Goal: Information Seeking & Learning: Learn about a topic

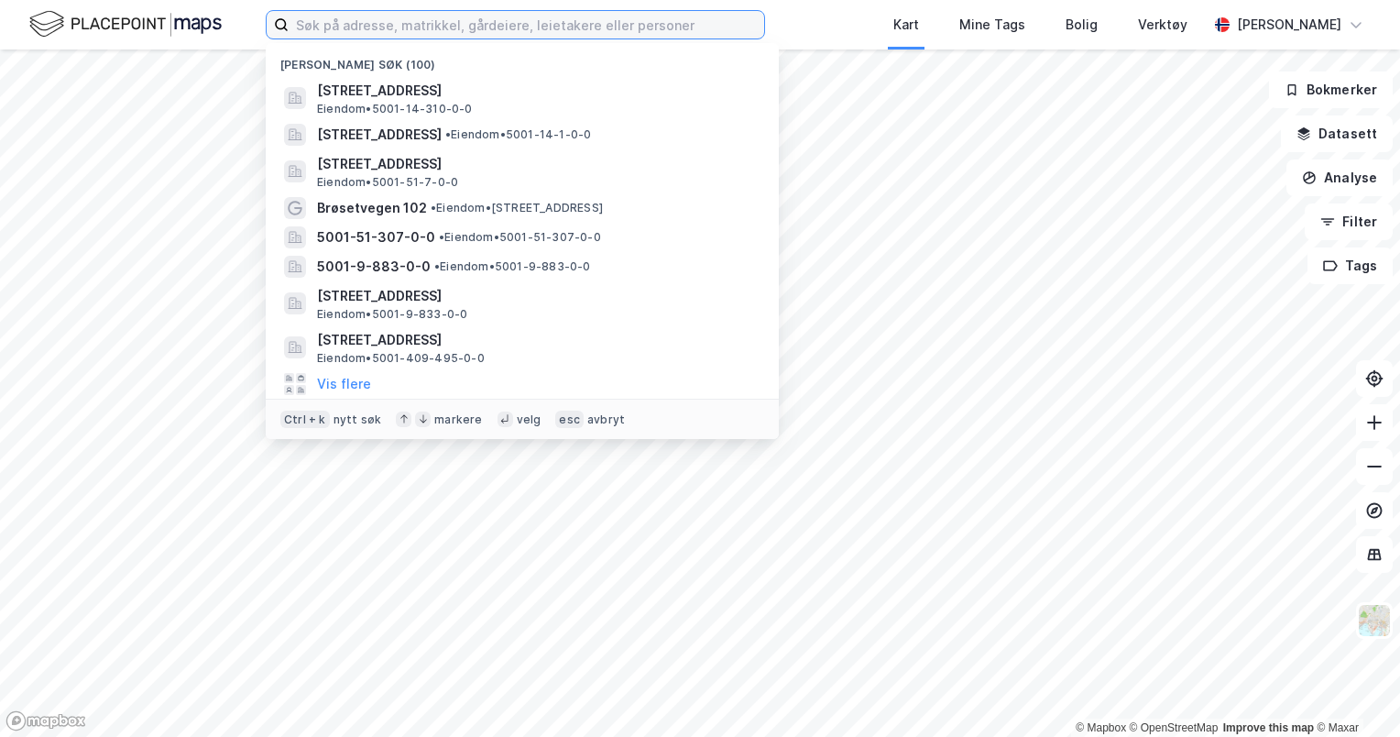
click at [515, 33] on input at bounding box center [526, 24] width 475 height 27
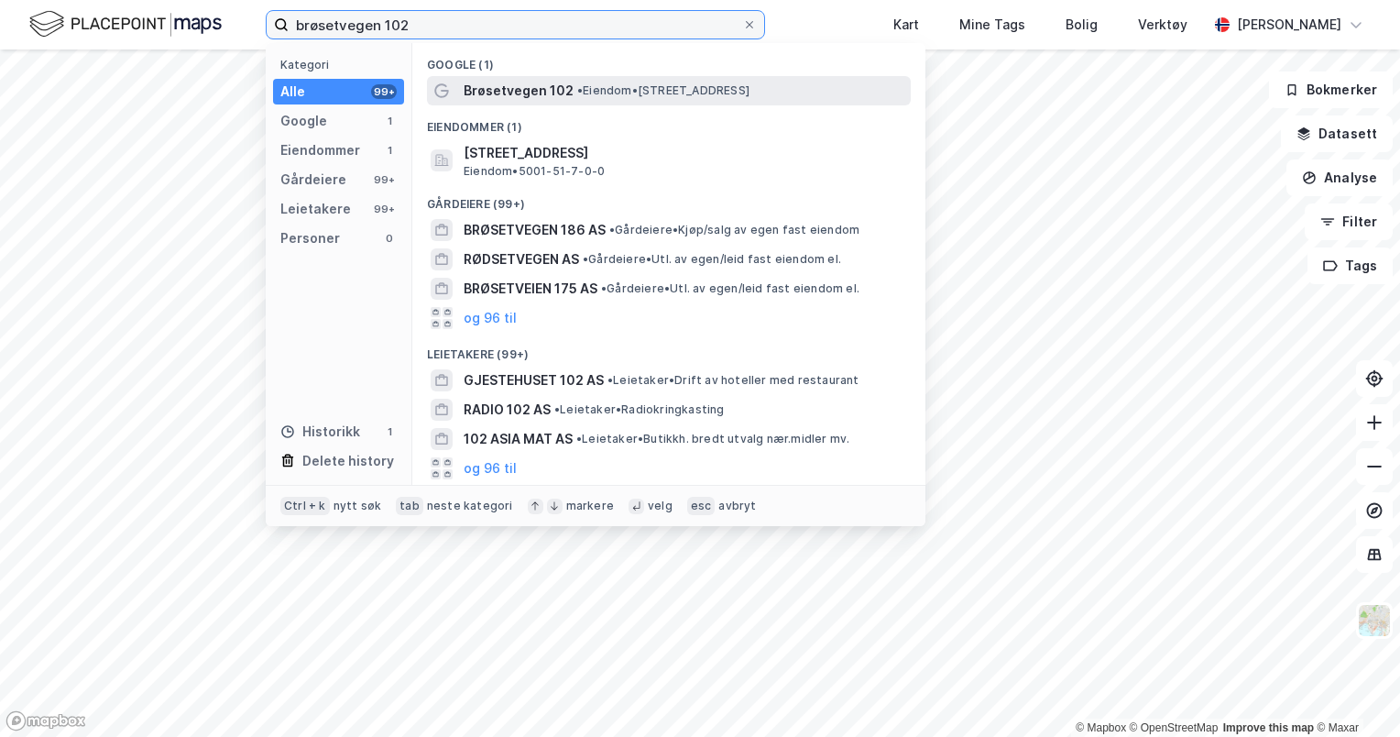
type input "brøsetvegen 102"
click at [539, 83] on span "Brøsetvegen 102" at bounding box center [519, 91] width 110 height 22
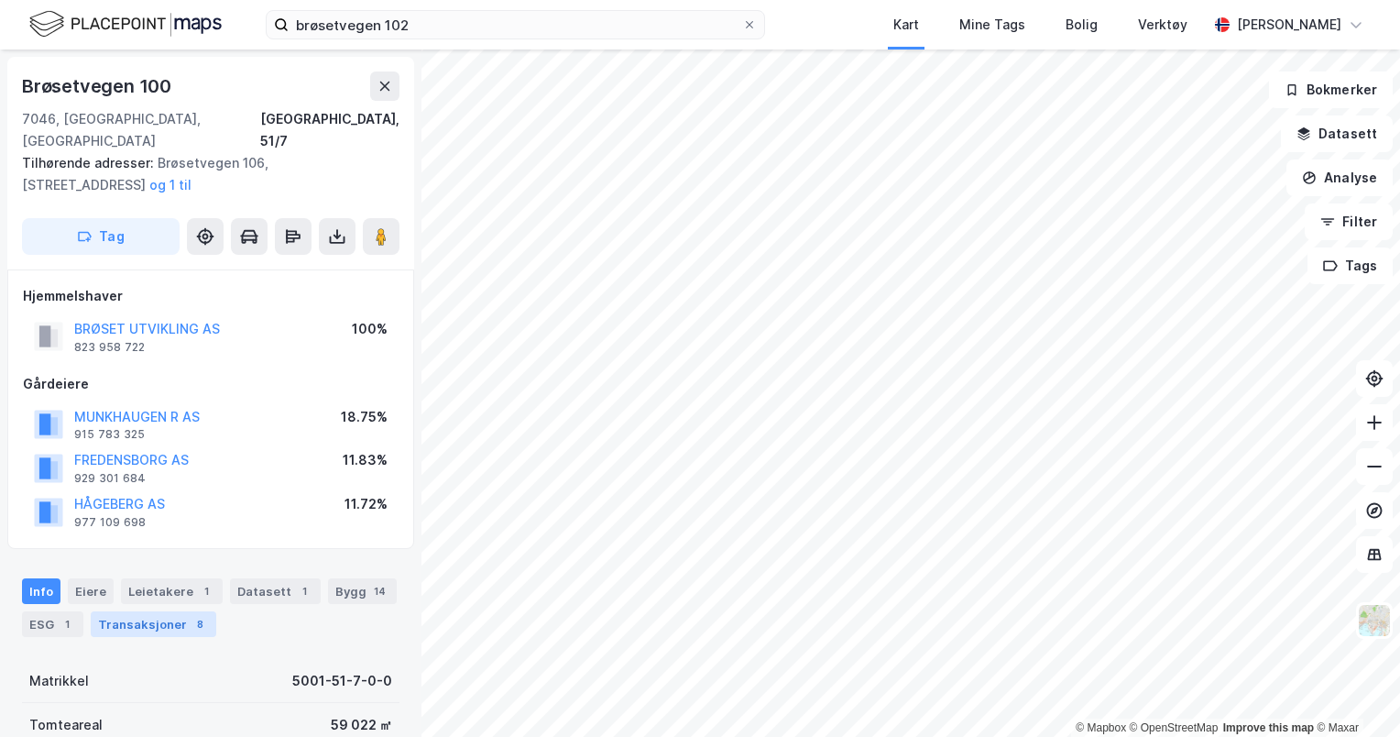
click at [127, 611] on div "Transaksjoner 8" at bounding box center [154, 624] width 126 height 26
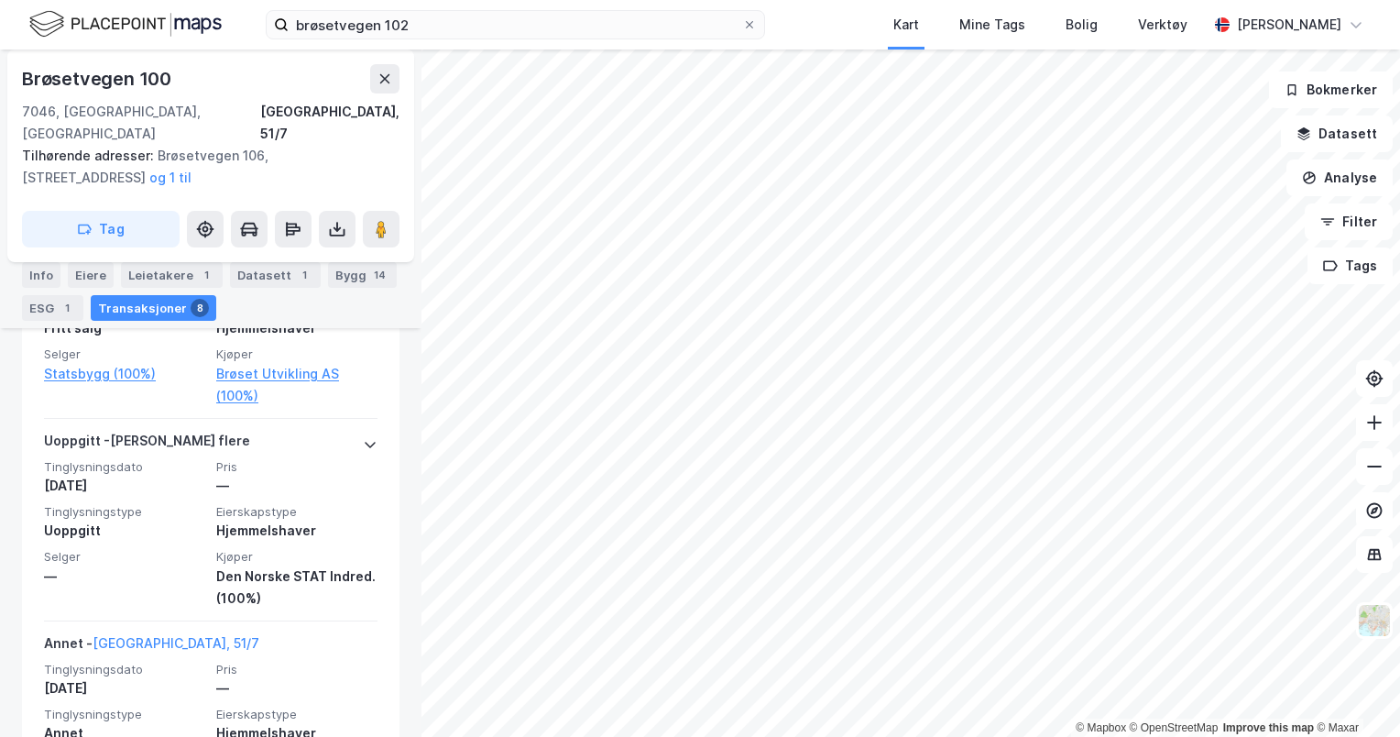
scroll to position [2691, 0]
